Goal: Navigation & Orientation: Find specific page/section

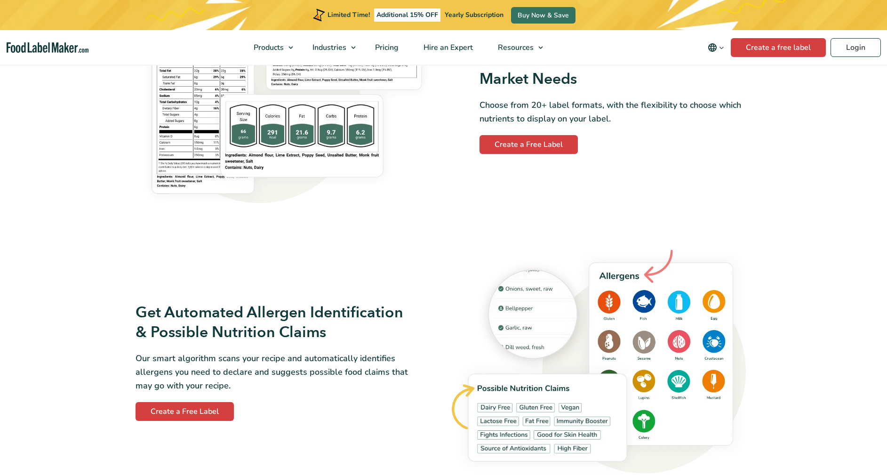
scroll to position [856, 0]
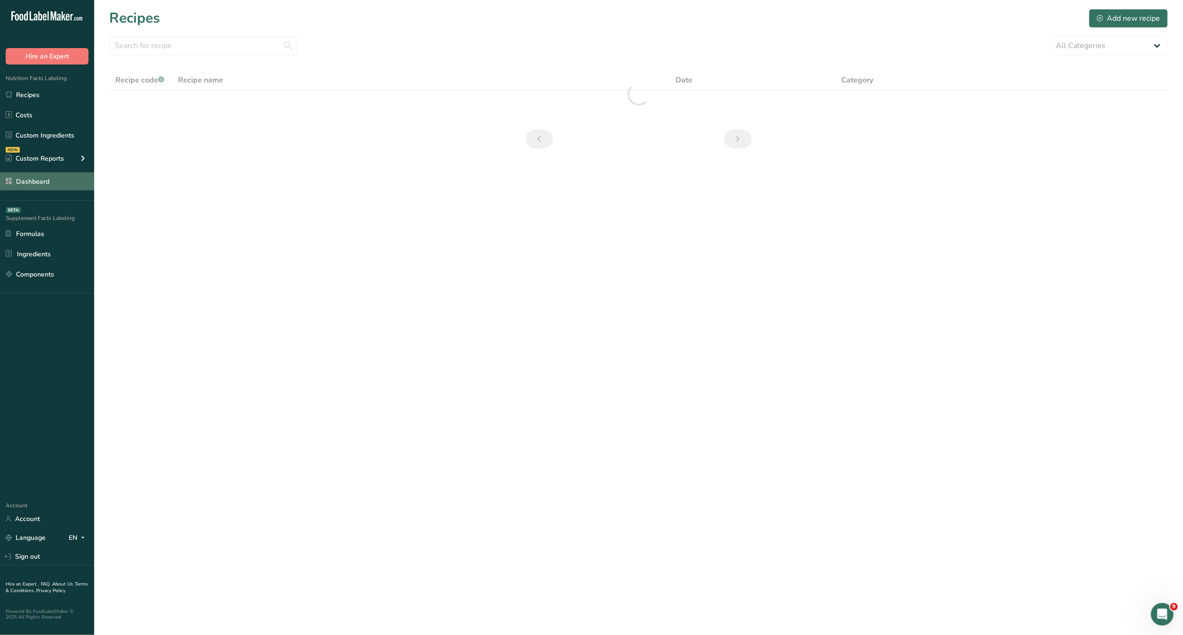
click at [54, 185] on link "Dashboard" at bounding box center [47, 181] width 94 height 18
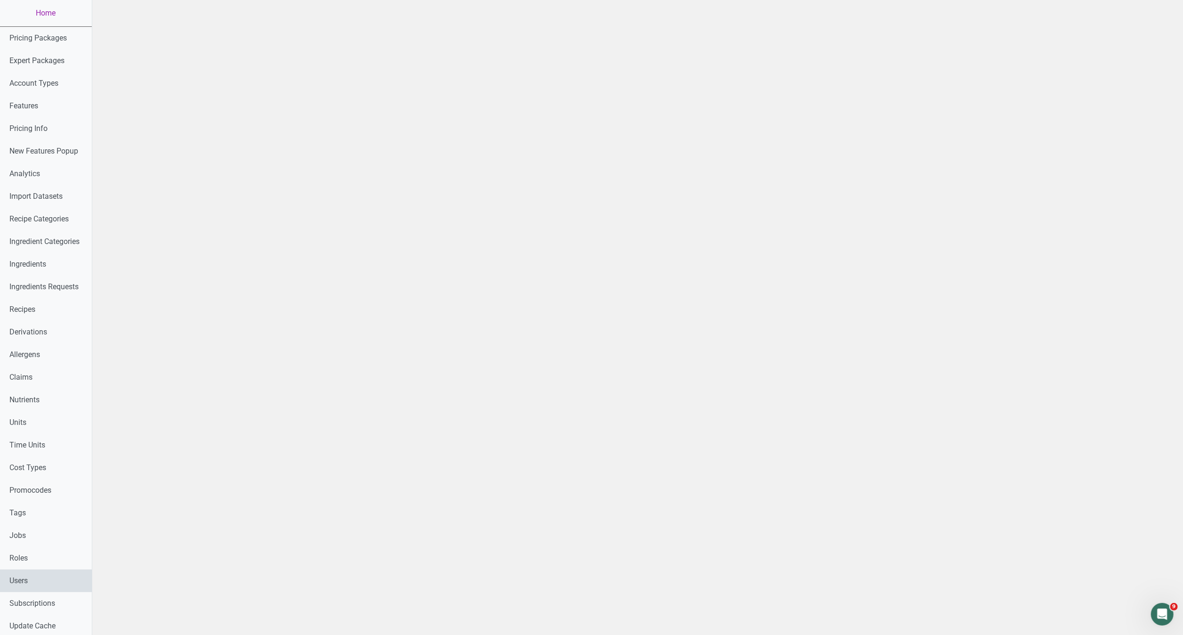
click at [59, 572] on link "Users" at bounding box center [46, 580] width 92 height 23
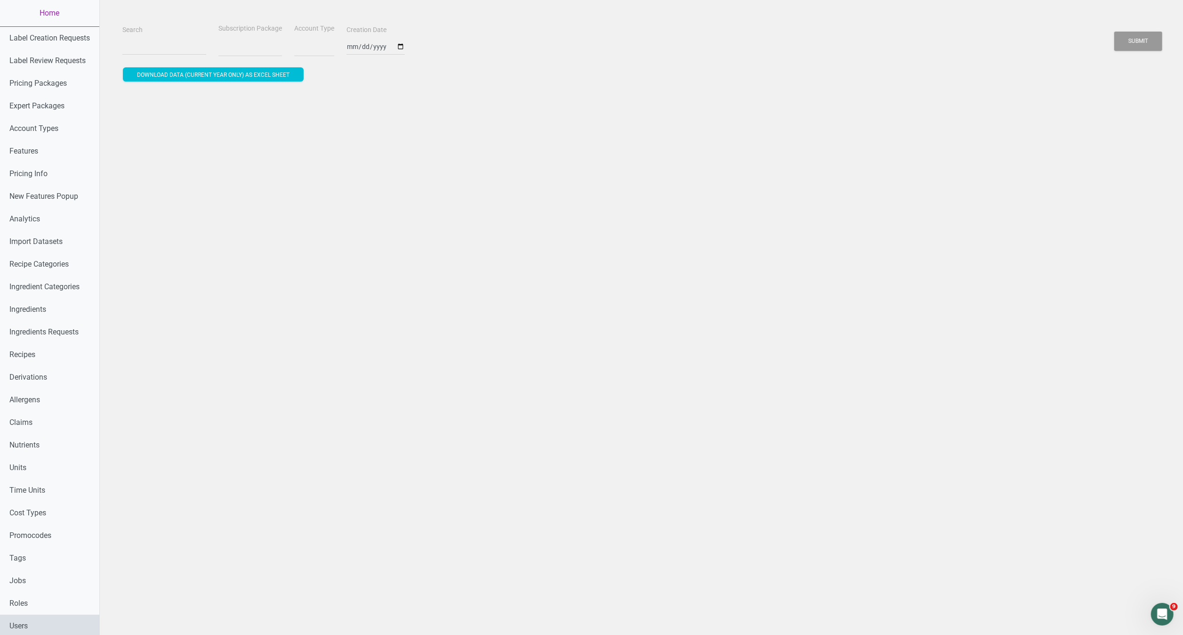
select select
click at [48, 627] on link "Users" at bounding box center [49, 625] width 99 height 23
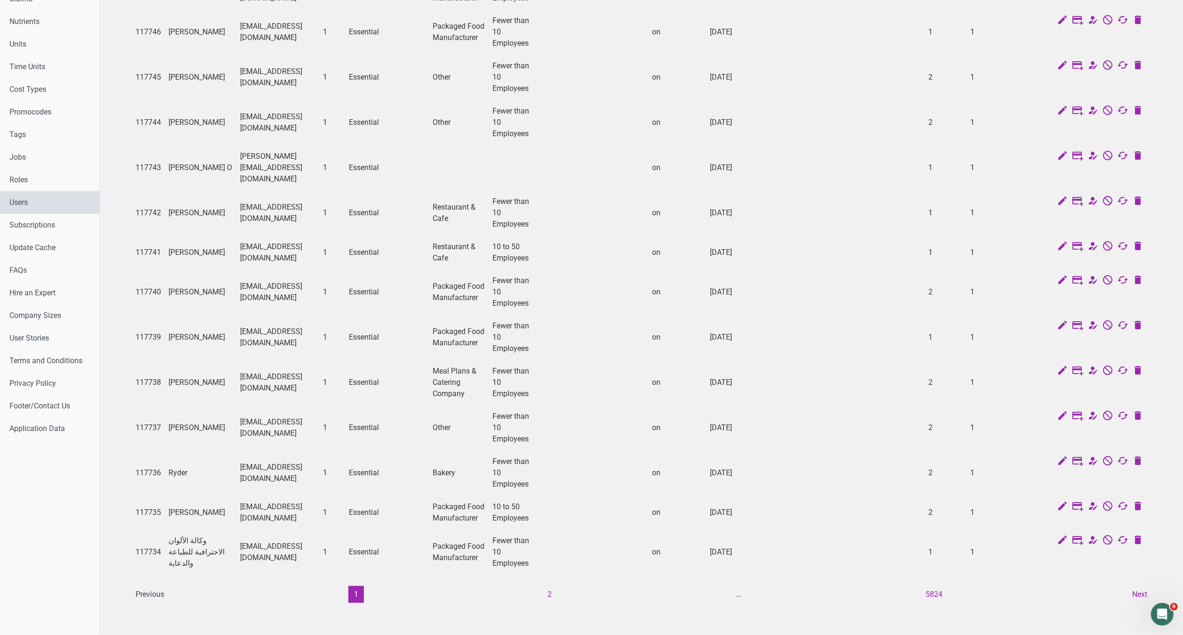
scroll to position [460, 0]
click at [550, 586] on button "2" at bounding box center [550, 594] width 16 height 17
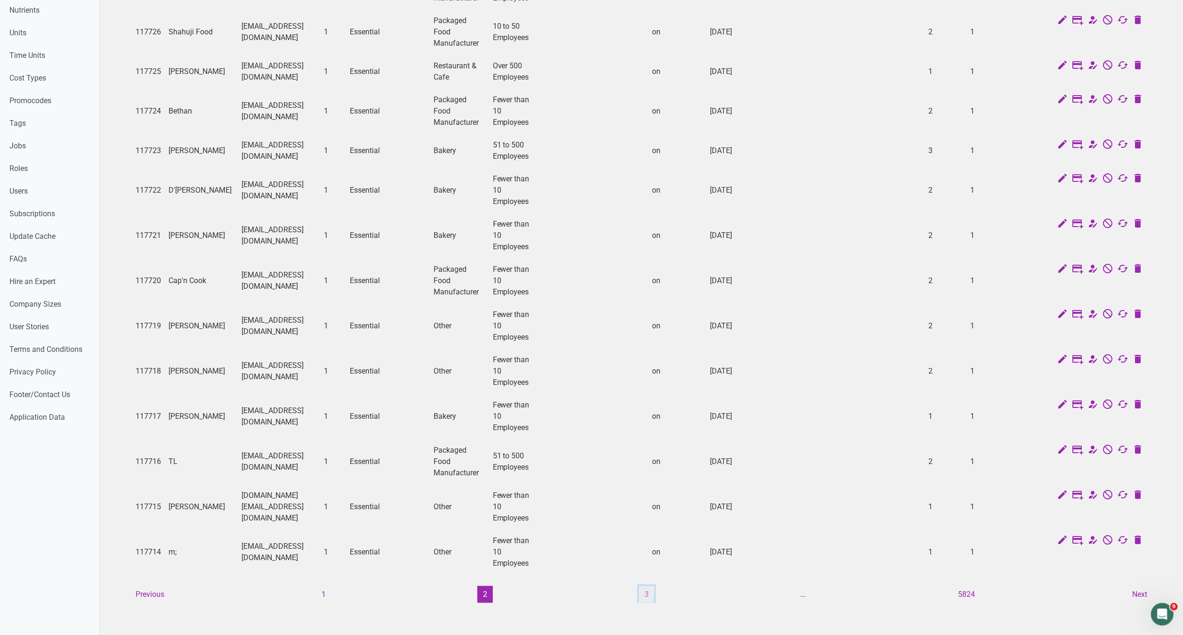
click at [651, 586] on button "3" at bounding box center [647, 594] width 16 height 17
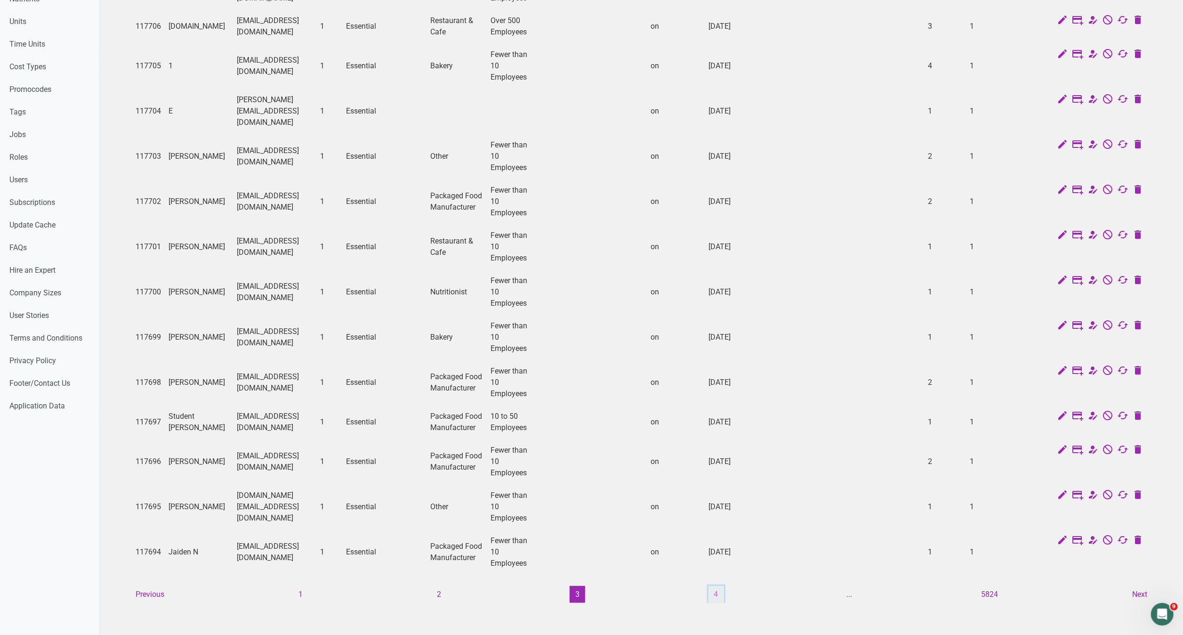
click at [716, 586] on button "4" at bounding box center [716, 594] width 16 height 17
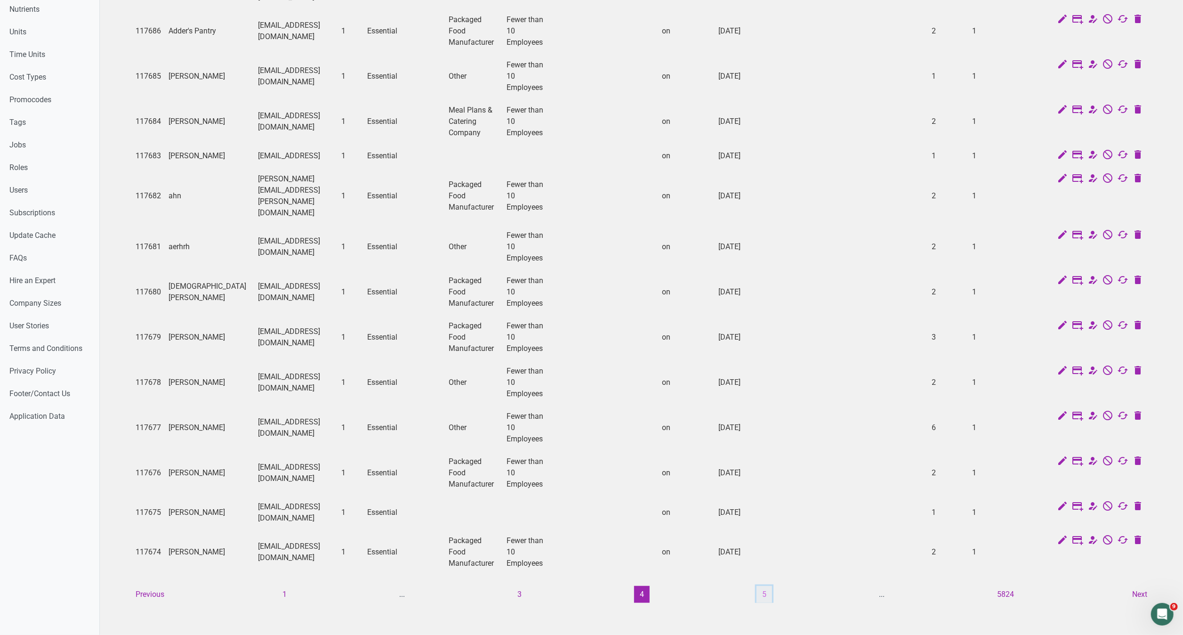
click at [771, 586] on button "5" at bounding box center [764, 594] width 16 height 17
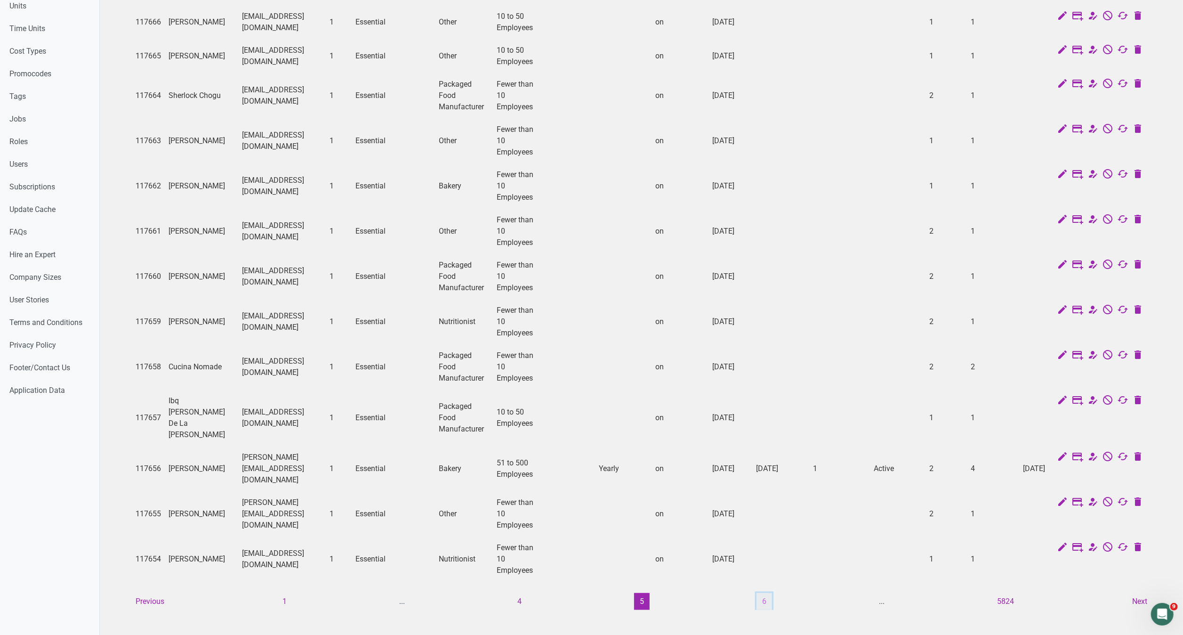
scroll to position [483, 0]
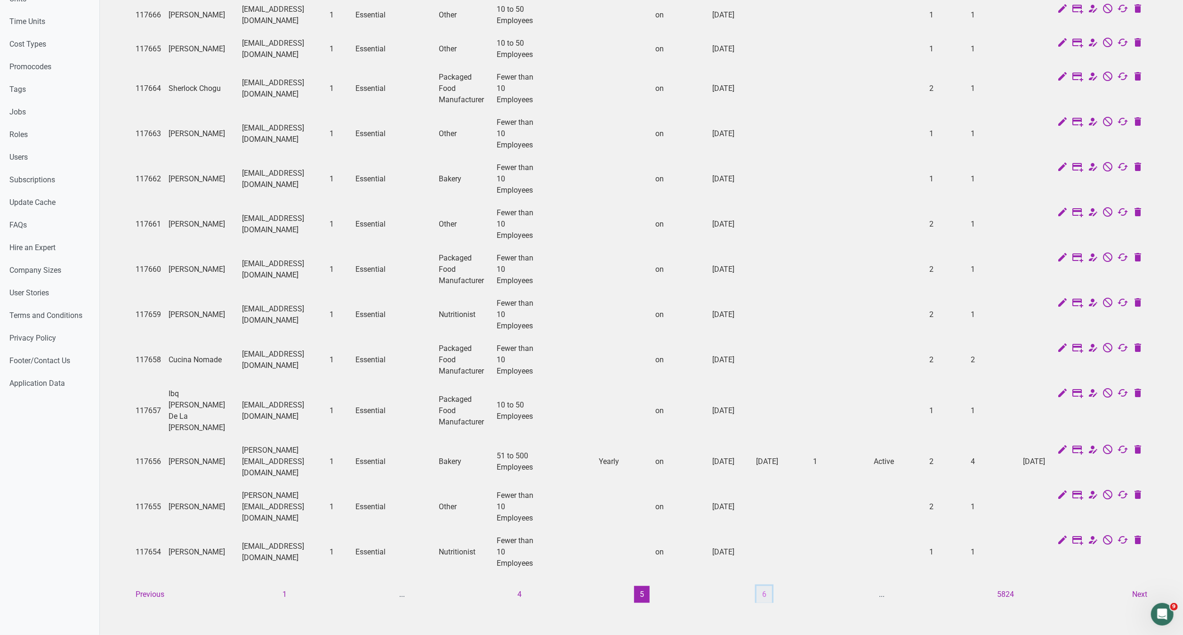
click at [764, 586] on button "6" at bounding box center [764, 594] width 16 height 17
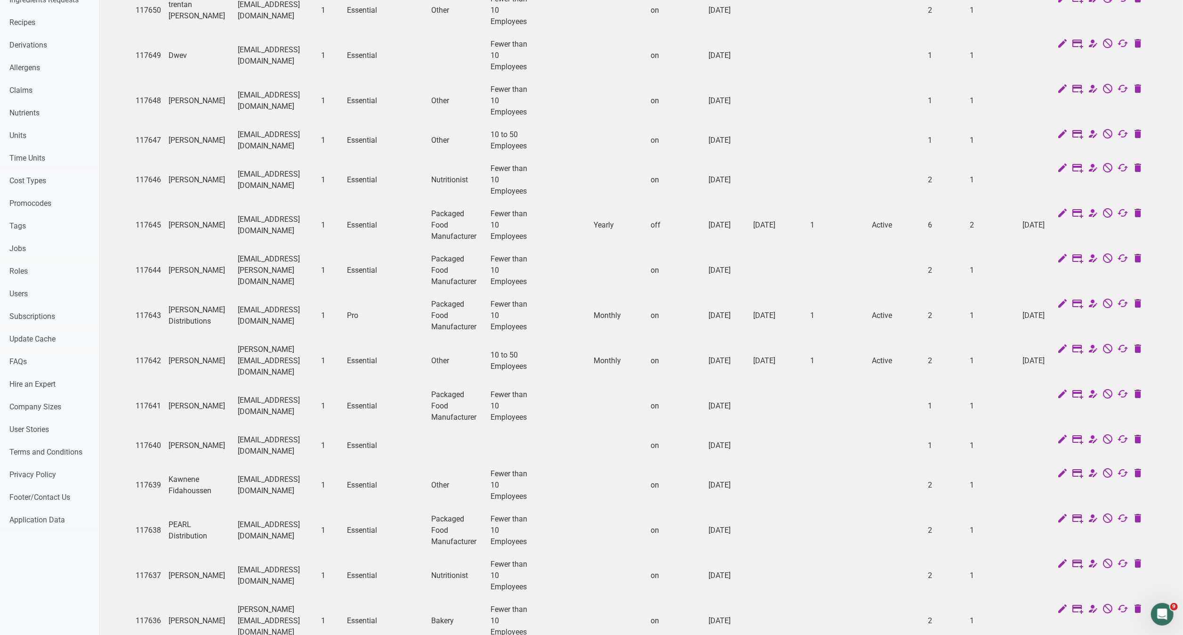
scroll to position [460, 0]
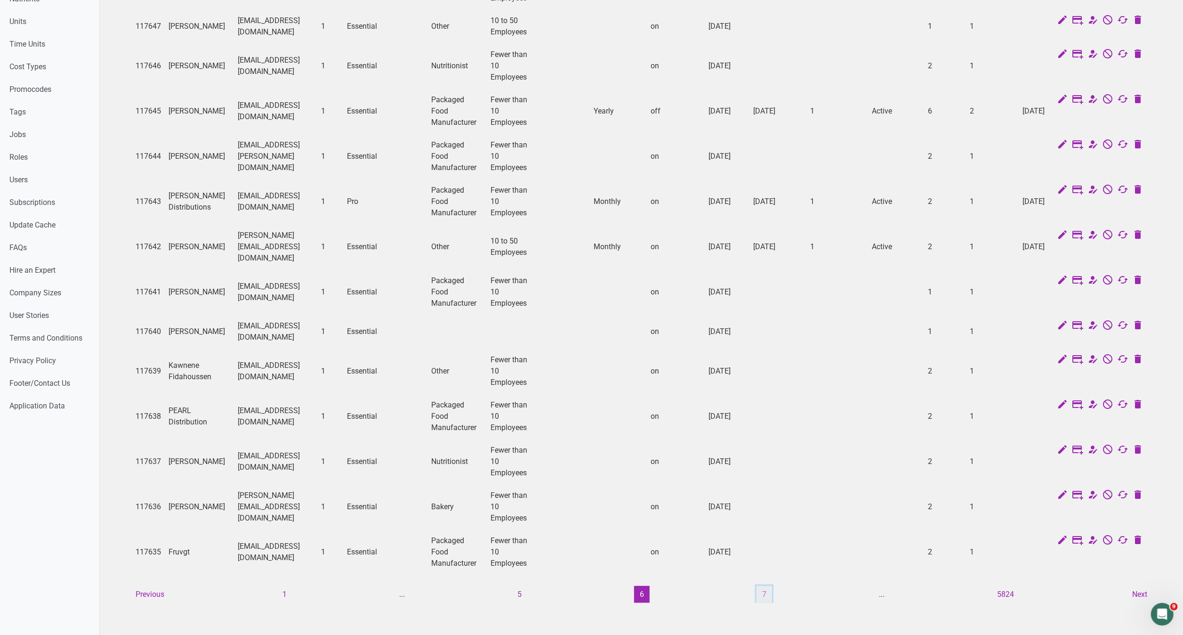
click at [764, 586] on button "7" at bounding box center [764, 594] width 16 height 17
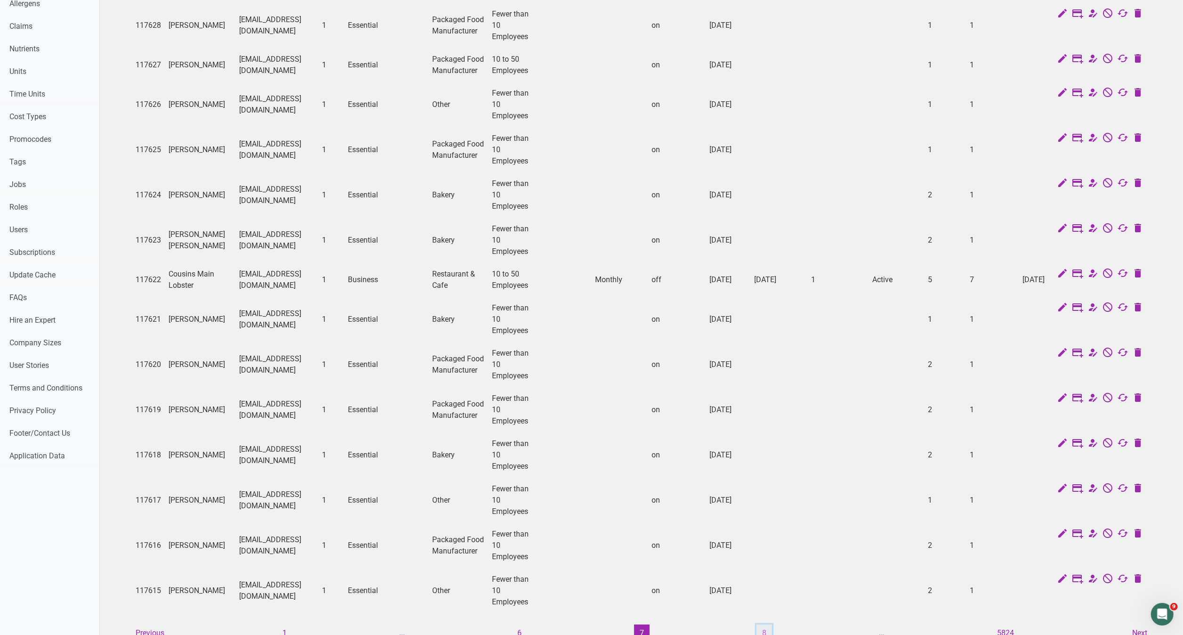
scroll to position [472, 0]
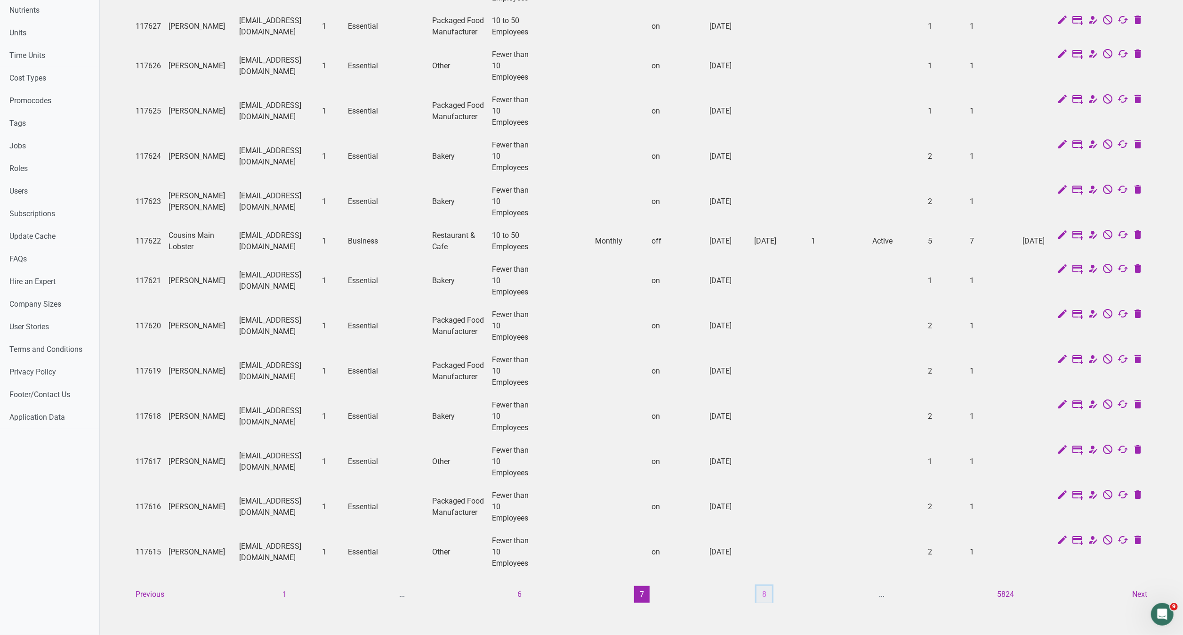
click at [764, 586] on button "8" at bounding box center [764, 594] width 16 height 17
click at [761, 586] on button "9" at bounding box center [764, 594] width 16 height 17
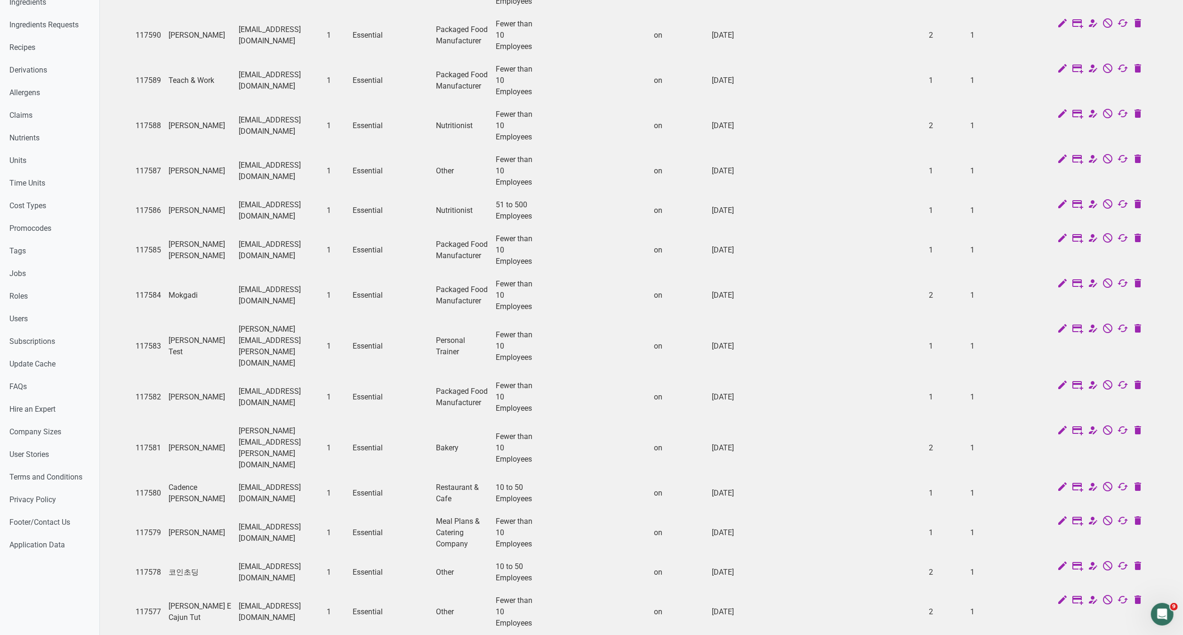
scroll to position [0, 0]
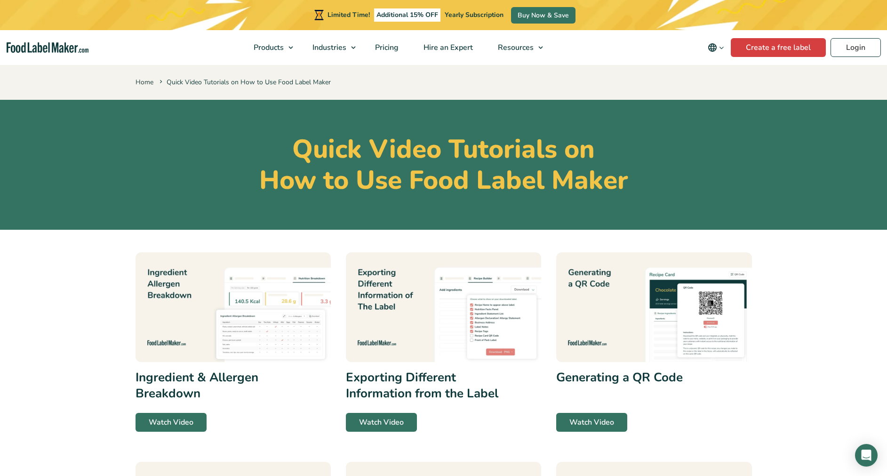
drag, startPoint x: 0, startPoint y: 0, endPoint x: 219, endPoint y: 320, distance: 388.0
click at [219, 320] on img at bounding box center [233, 307] width 195 height 110
